Goal: Task Accomplishment & Management: Use online tool/utility

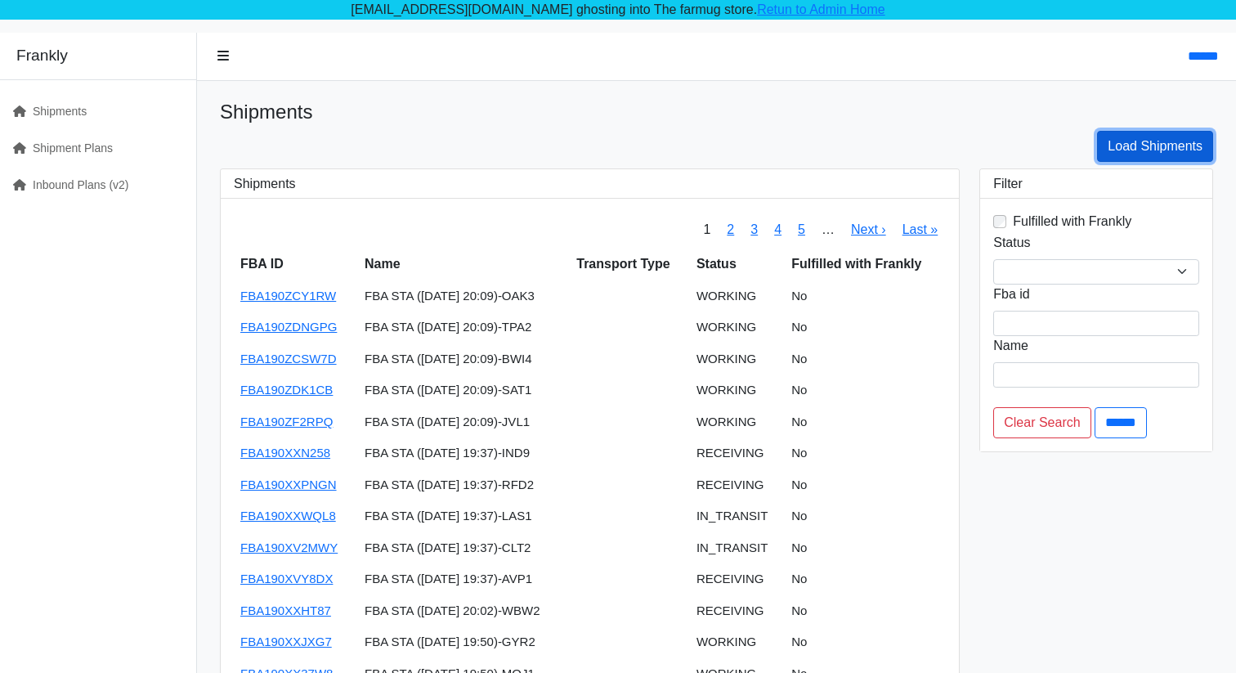
click at [1120, 154] on link "Load Shipments" at bounding box center [1155, 146] width 116 height 31
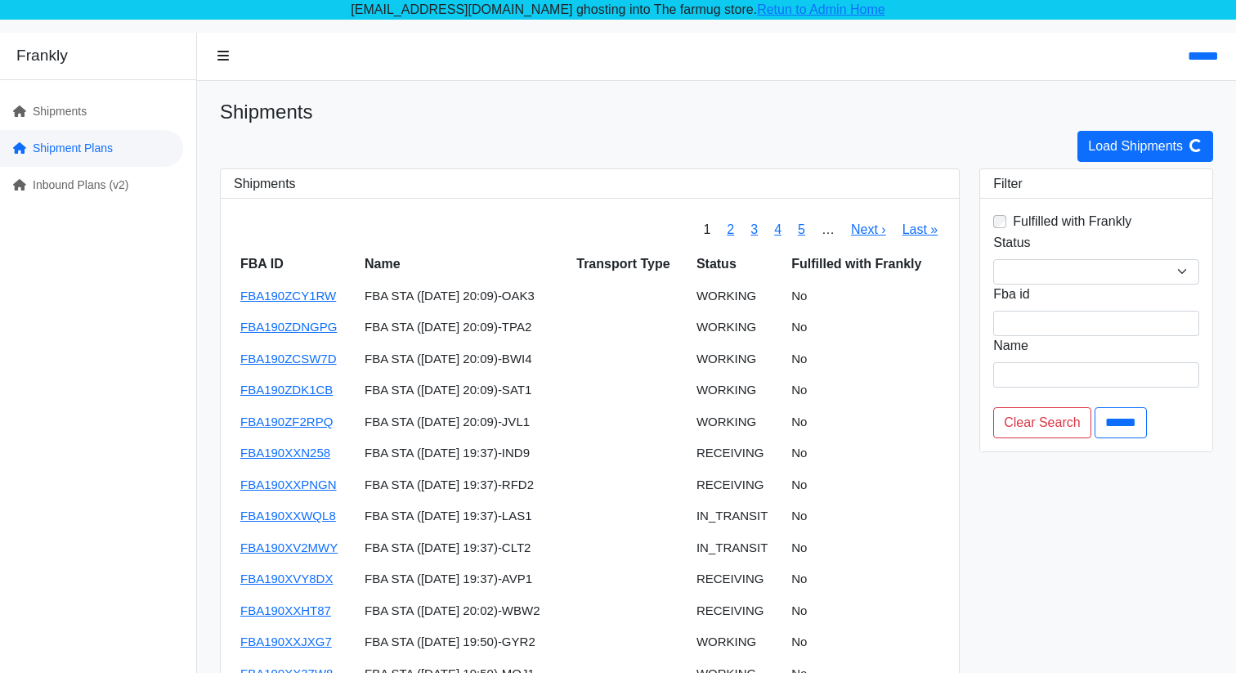
click at [126, 150] on link "Shipment Plans" at bounding box center [91, 148] width 183 height 37
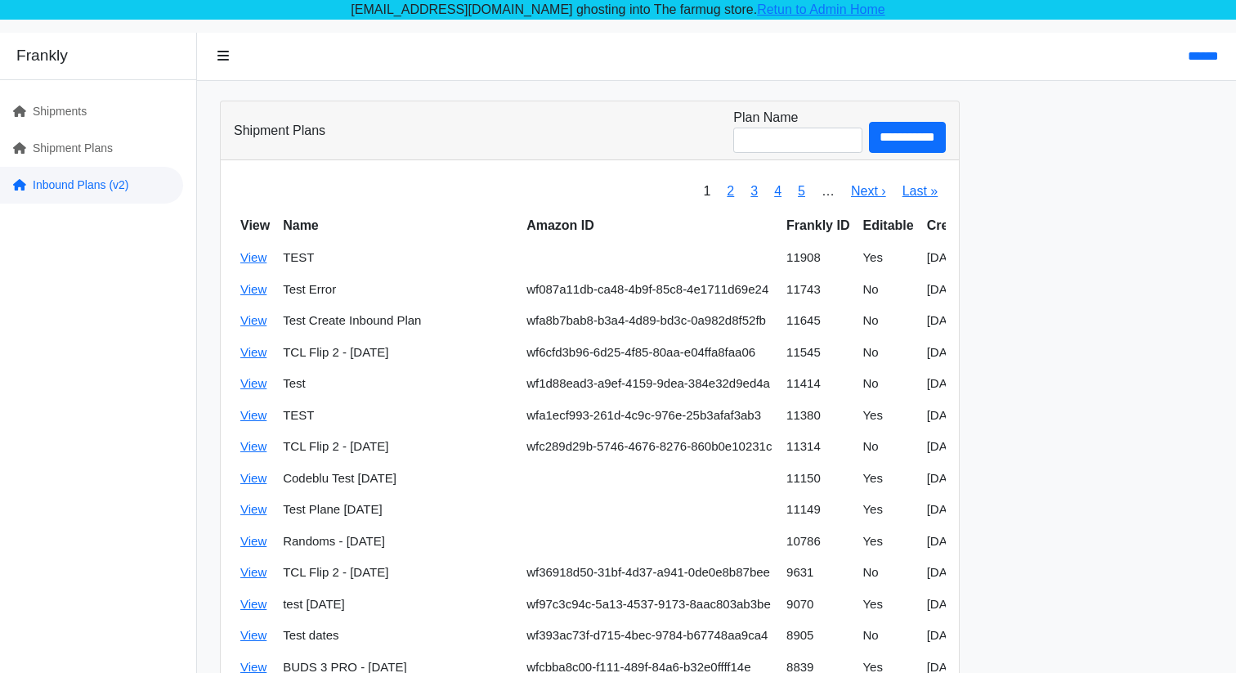
click at [117, 181] on link "Inbound Plans (v2)" at bounding box center [91, 185] width 183 height 37
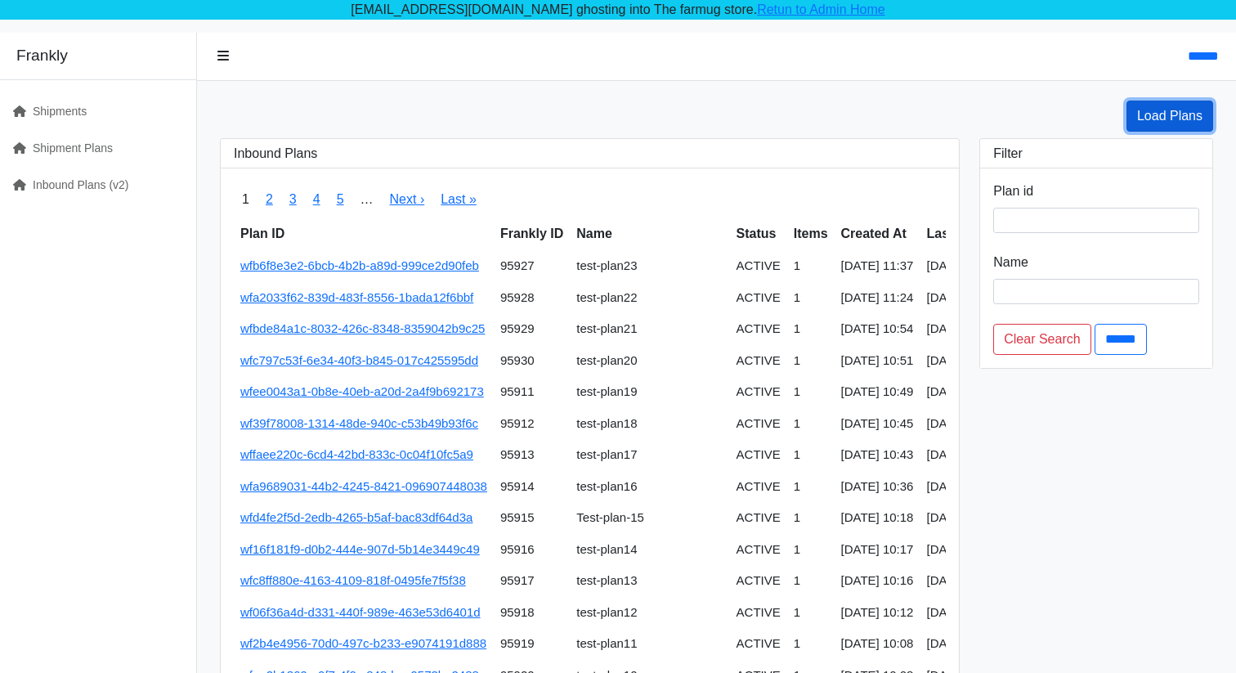
click at [1189, 128] on link "Load Plans" at bounding box center [1169, 116] width 87 height 31
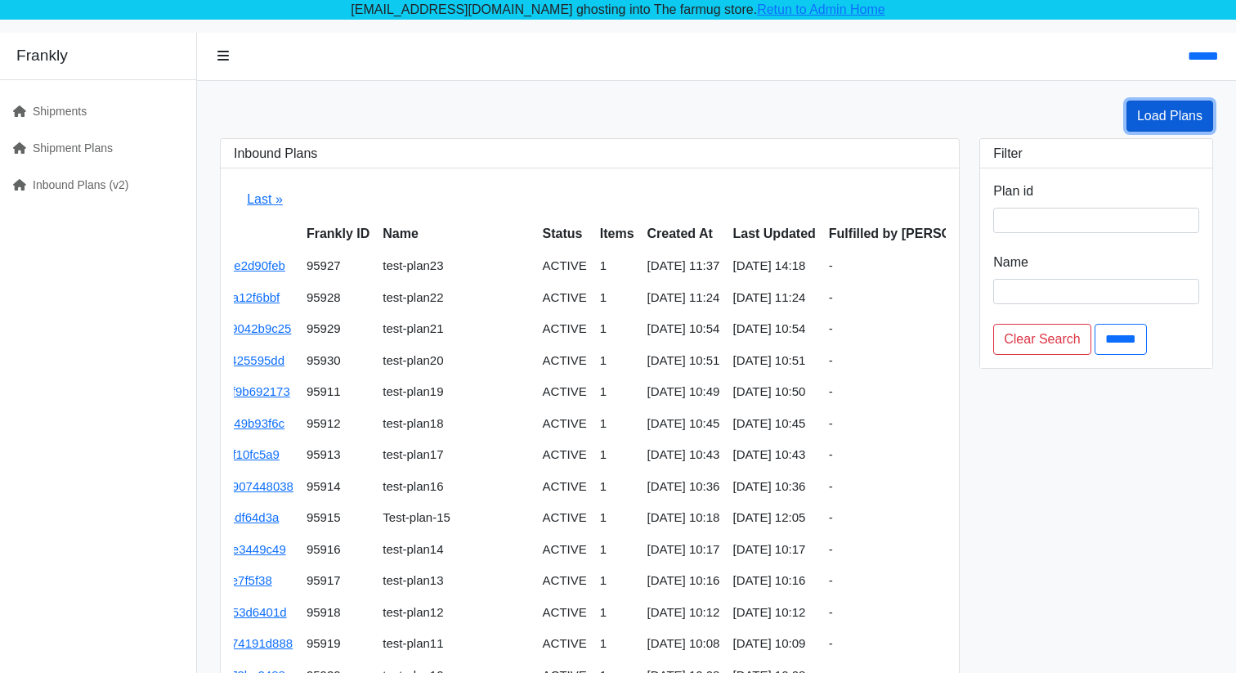
scroll to position [0, 200]
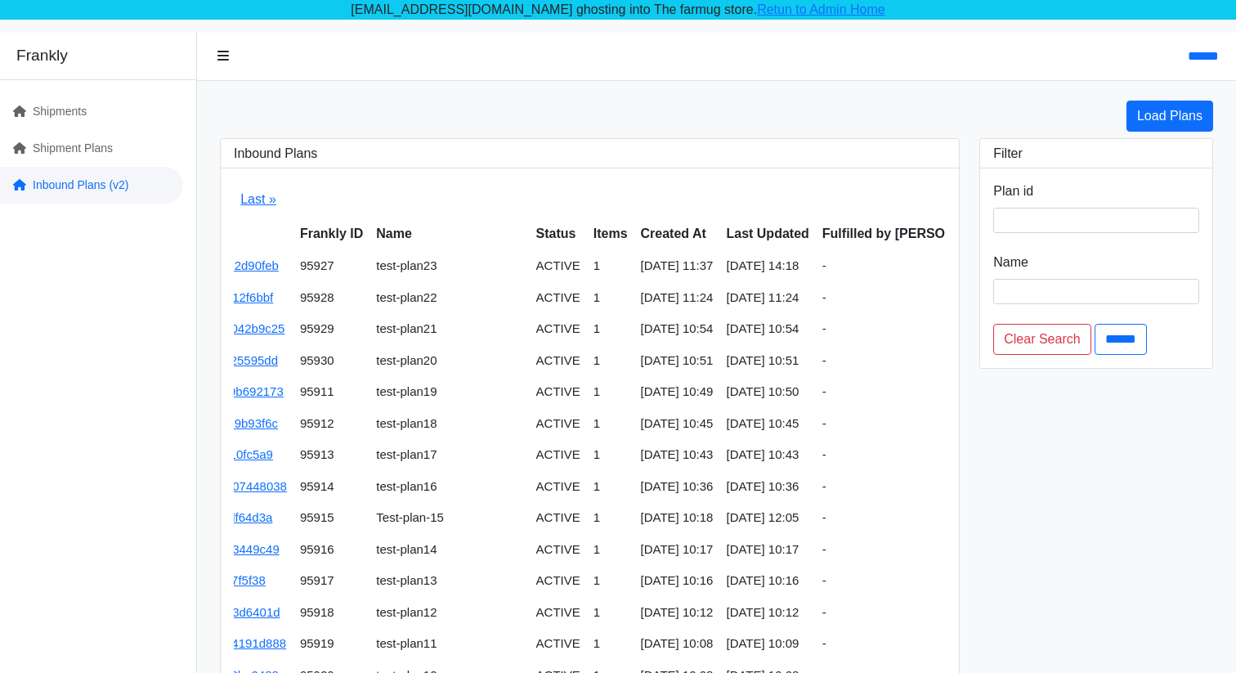
click at [116, 189] on link "Inbound Plans (v2)" at bounding box center [91, 185] width 183 height 37
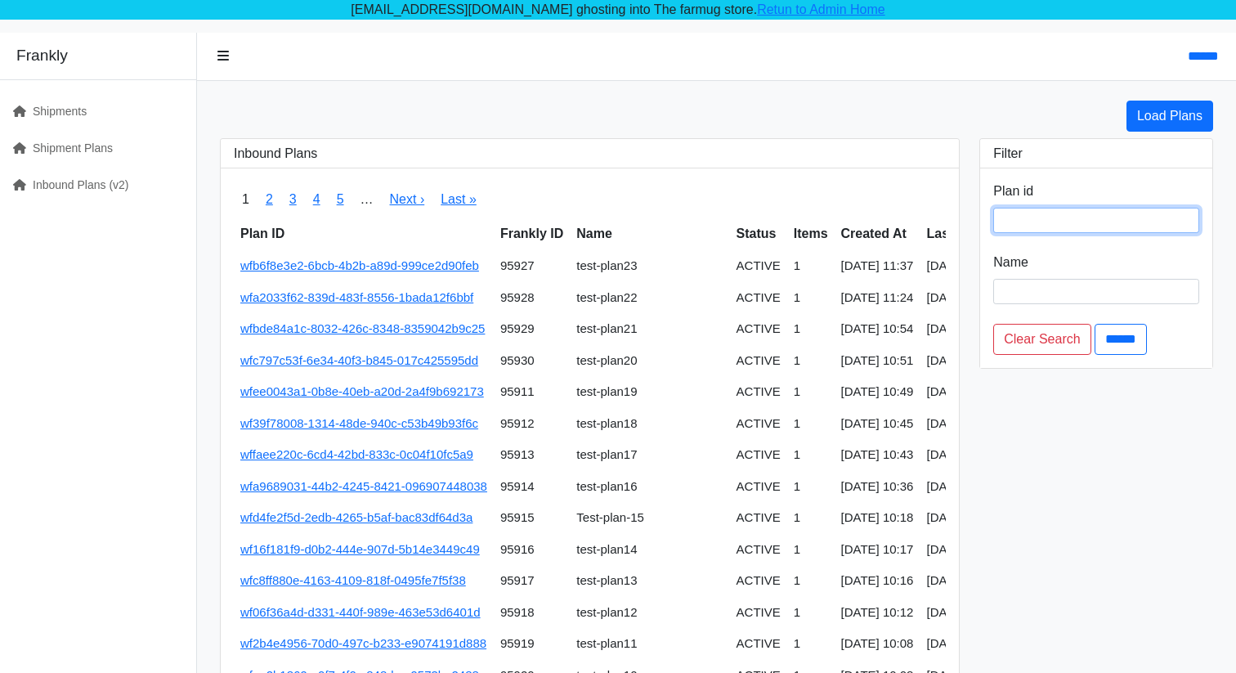
click at [1115, 232] on input "search" at bounding box center [1096, 220] width 206 height 25
click at [1092, 225] on input "***" at bounding box center [1096, 220] width 206 height 25
type input "******"
click at [1094, 324] on input "******" at bounding box center [1120, 339] width 52 height 31
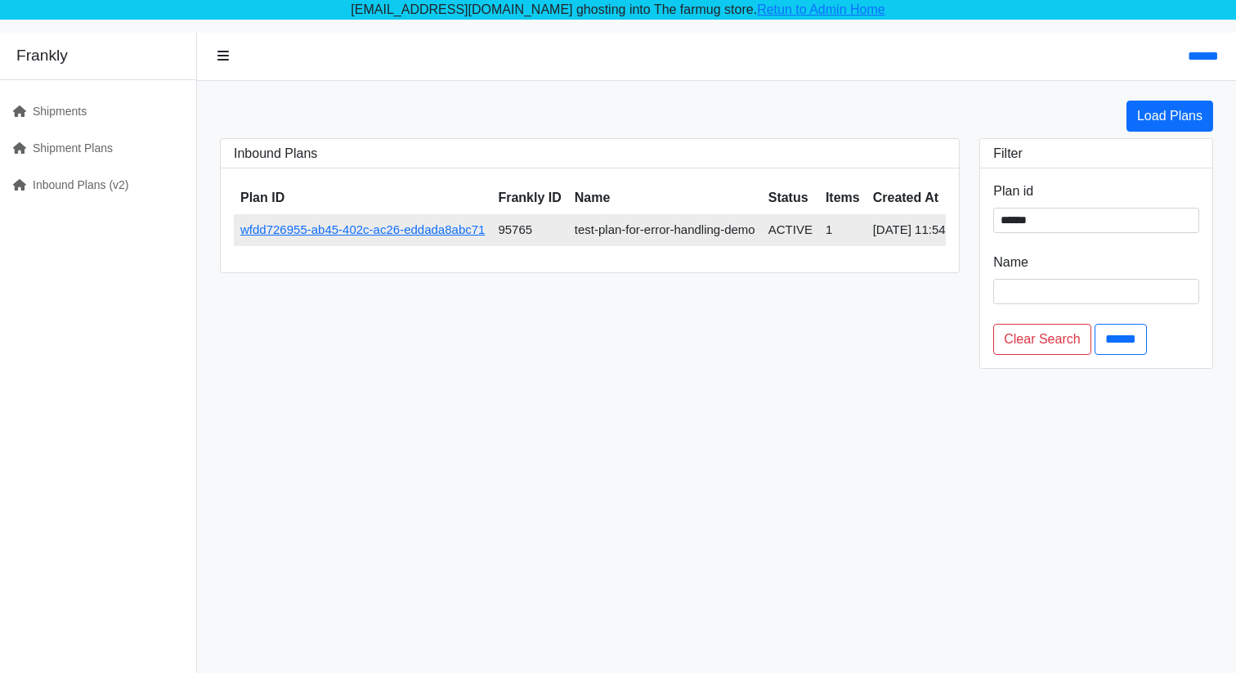
click at [278, 238] on td "wfdd726955-ab45-402c-ac26-eddada8abc71" at bounding box center [362, 230] width 257 height 32
click at [278, 235] on link "wfdd726955-ab45-402c-ac26-eddada8abc71" at bounding box center [362, 229] width 244 height 14
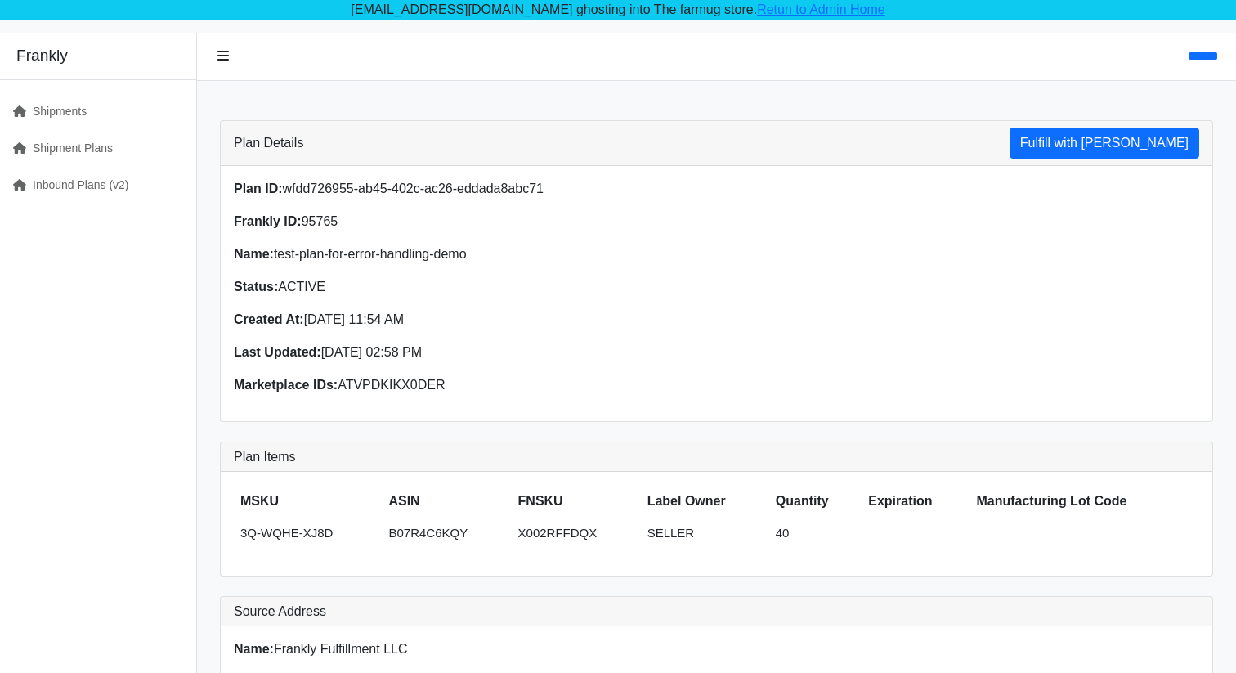
click at [338, 195] on p "Plan ID: wfdd726955-ab45-402c-ac26-eddada8abc71" at bounding box center [470, 189] width 473 height 20
click at [550, 175] on div "Plan ID: wfdd726955-ab45-402c-ac26-eddada8abc71 Frankly ID: 95765 Name: test-pl…" at bounding box center [716, 293] width 991 height 255
drag, startPoint x: 556, startPoint y: 183, endPoint x: 288, endPoint y: 184, distance: 268.1
click at [288, 184] on p "Plan ID: wfdd726955-ab45-402c-ac26-eddada8abc71" at bounding box center [470, 189] width 473 height 20
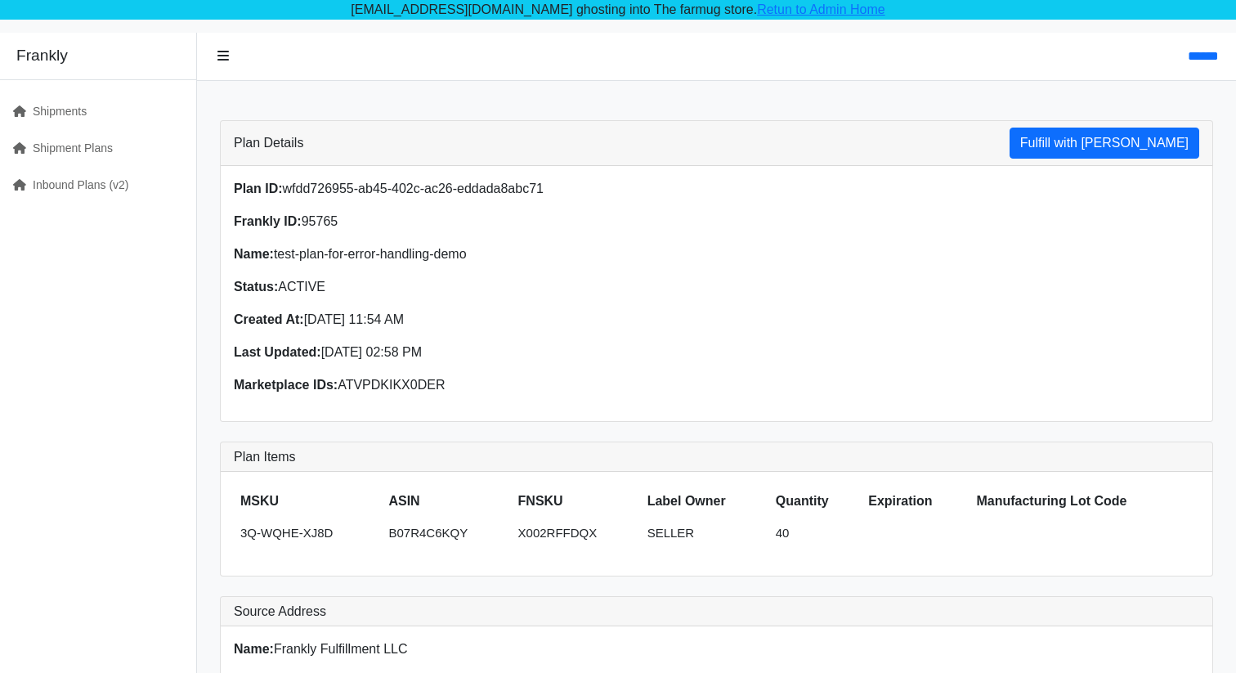
copy p "wfdd726955-ab45-402c-ac26-eddada8abc71"
click at [781, 3] on link "Retun to Admin Home" at bounding box center [821, 9] width 128 height 14
click at [1153, 145] on button "Fulfill with [PERSON_NAME]" at bounding box center [1104, 142] width 190 height 31
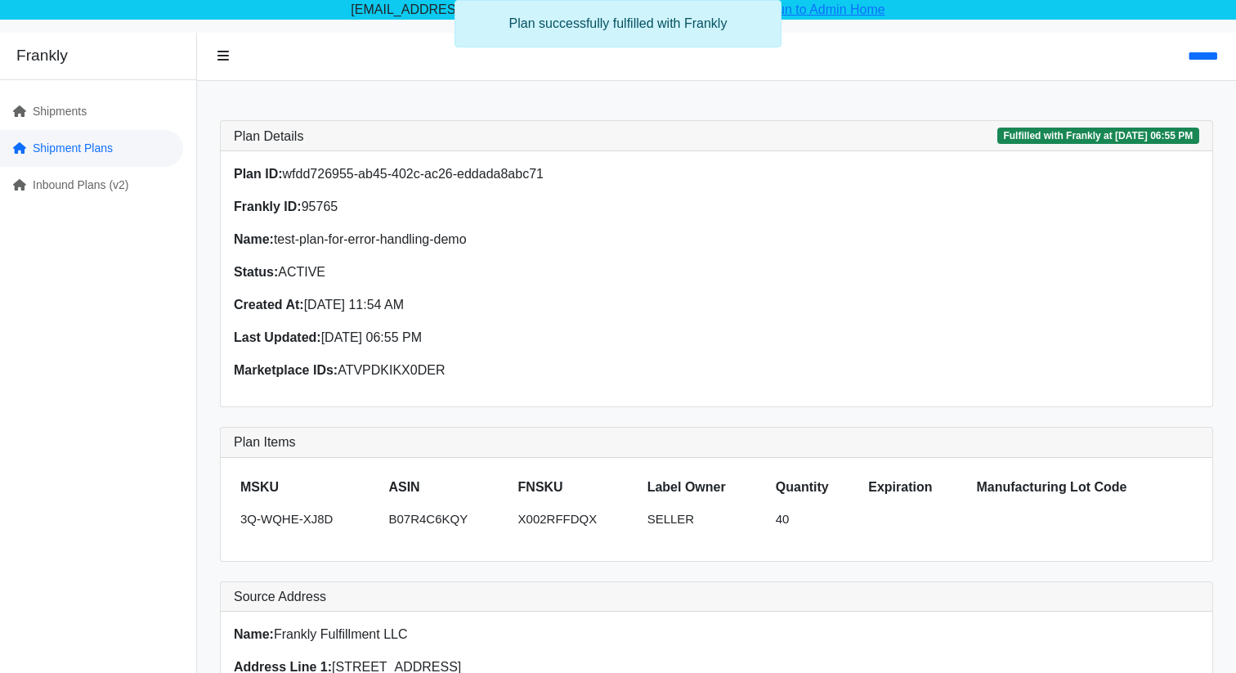
click at [153, 147] on link "Shipment Plans" at bounding box center [91, 148] width 183 height 37
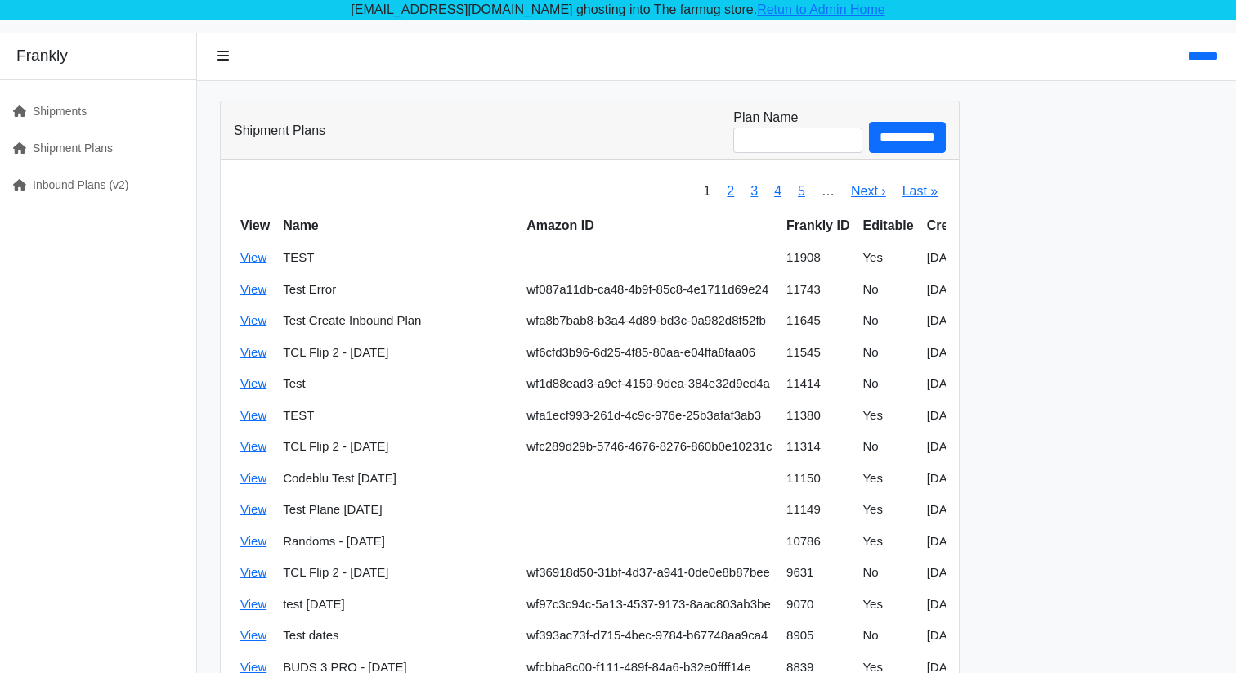
click at [130, 180] on link "Inbound Plans (v2)" at bounding box center [91, 185] width 183 height 37
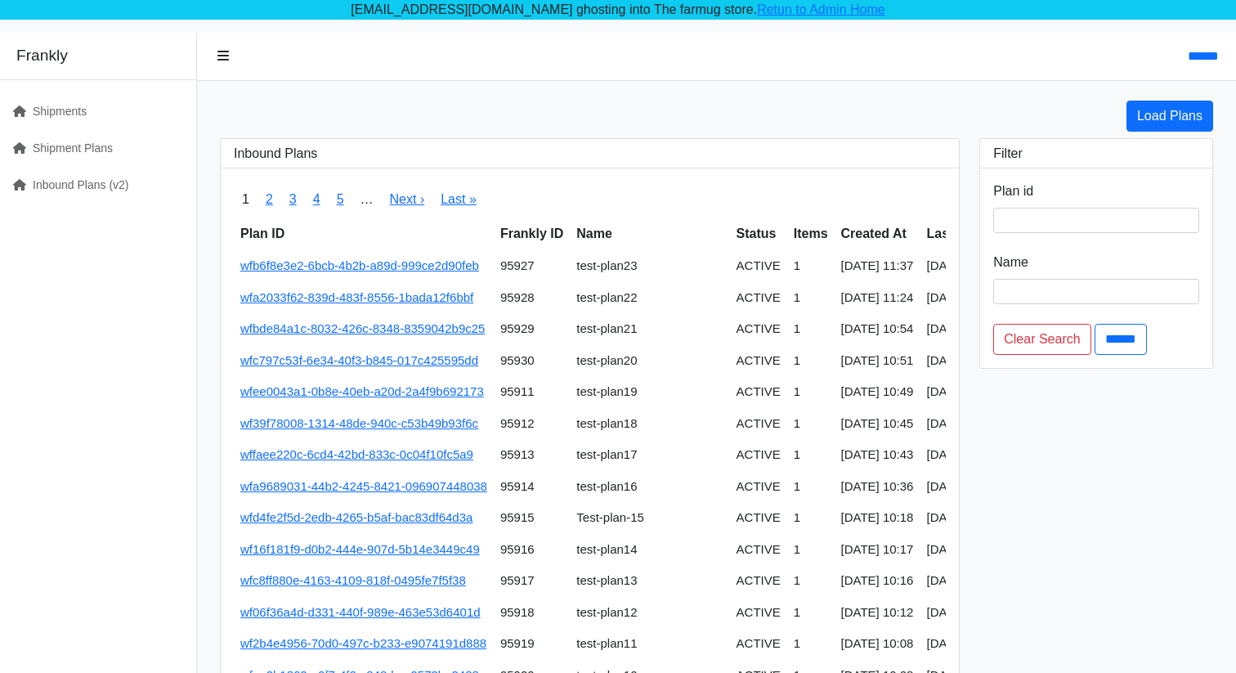
click at [769, 25] on body "[EMAIL_ADDRESS][DOMAIN_NAME] ghosting into The farmug store. Retun to Admin Hom…" at bounding box center [618, 551] width 1236 height 1103
click at [780, 9] on link "Retun to Admin Home" at bounding box center [821, 9] width 128 height 14
